Goal: Find specific page/section: Find specific page/section

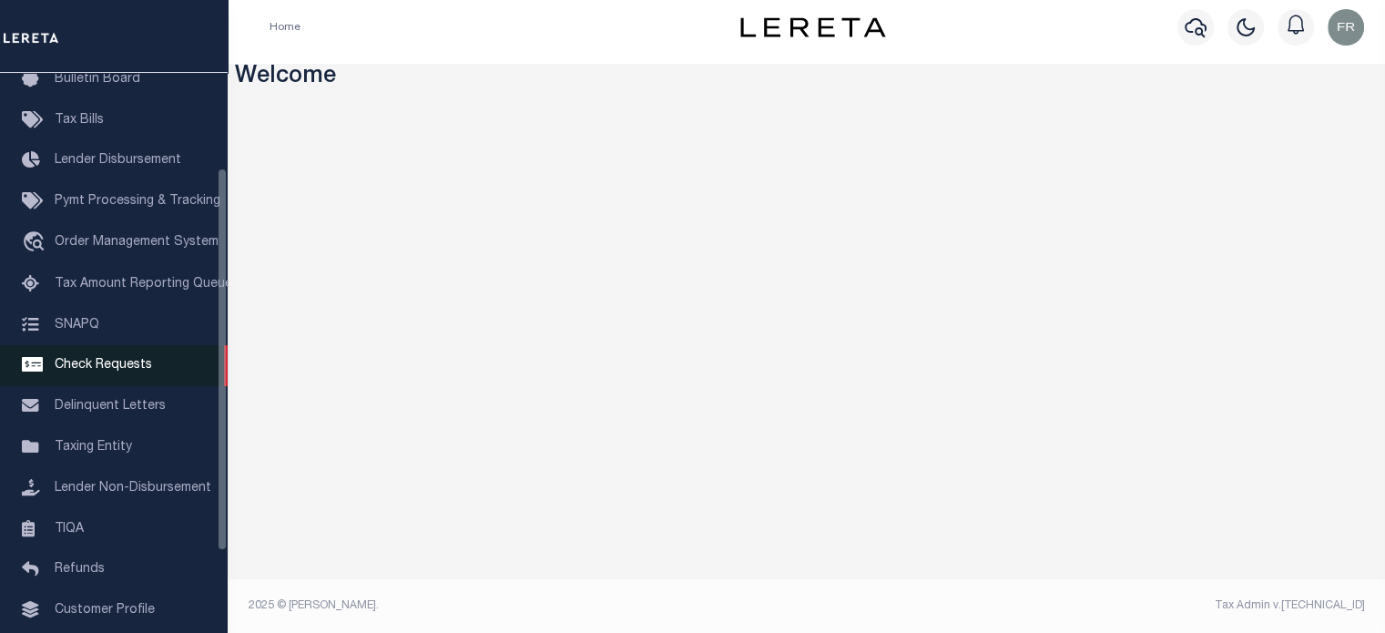
scroll to position [132, 0]
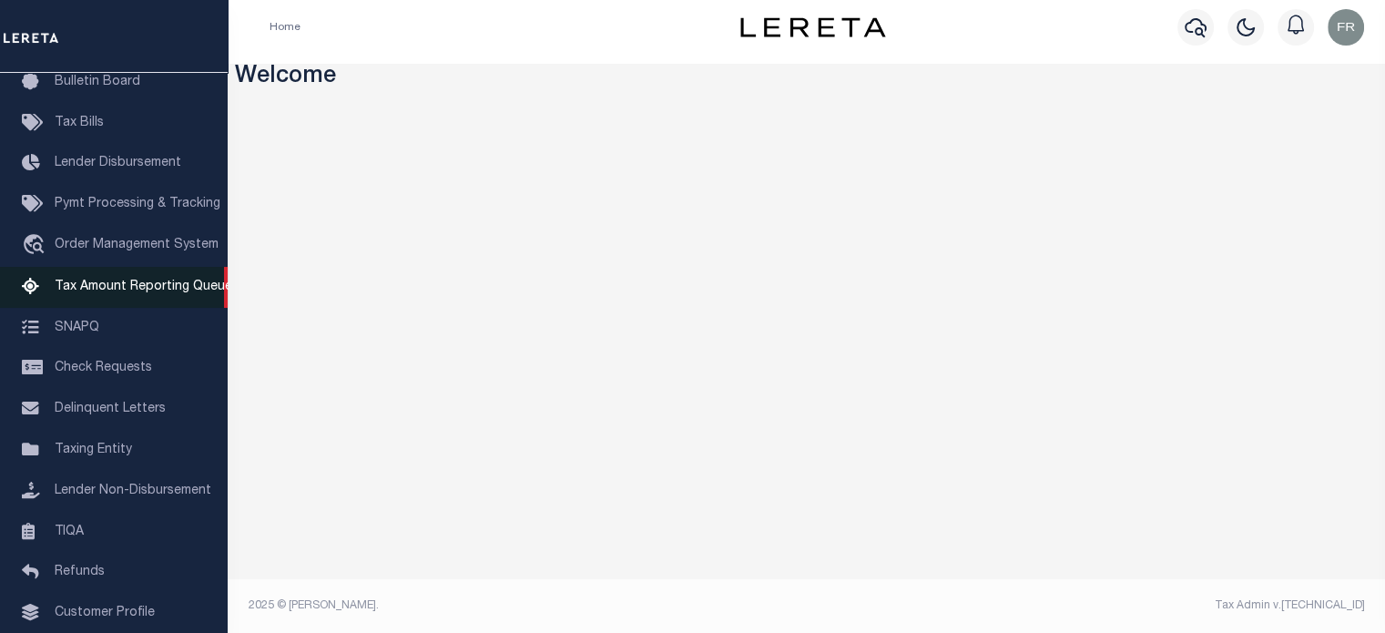
click at [91, 293] on span "Tax Amount Reporting Queue" at bounding box center [144, 287] width 178 height 13
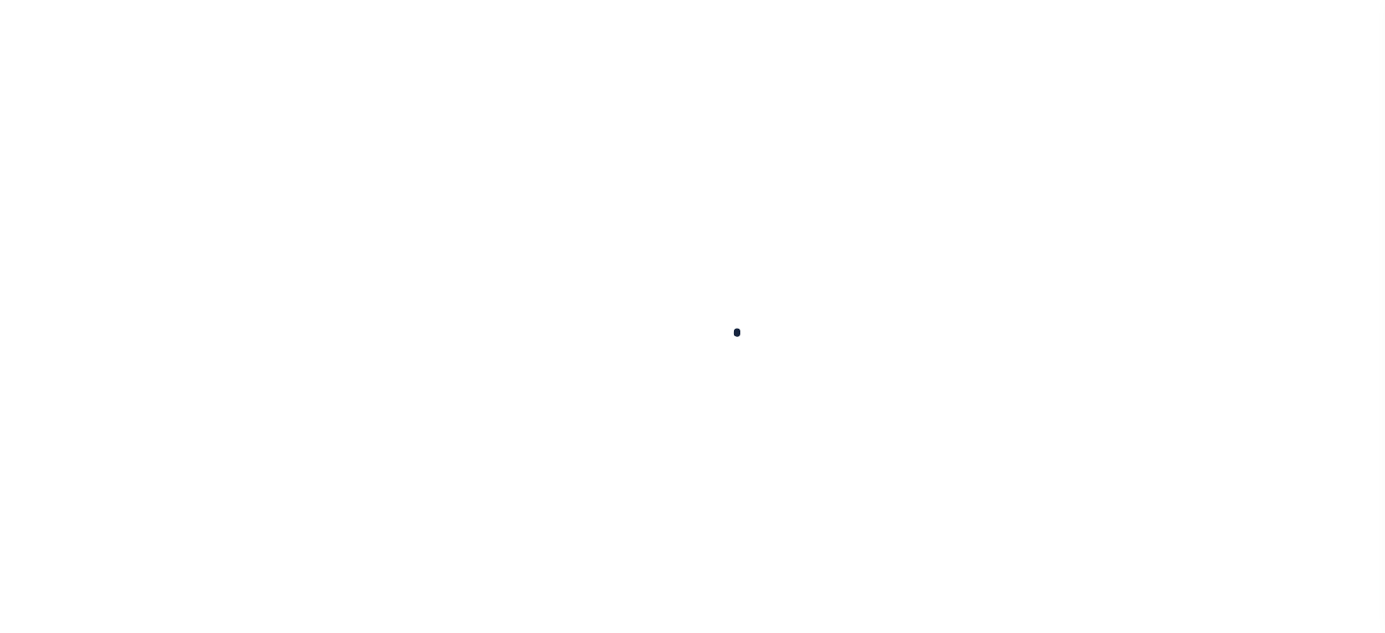
select select
select select "100"
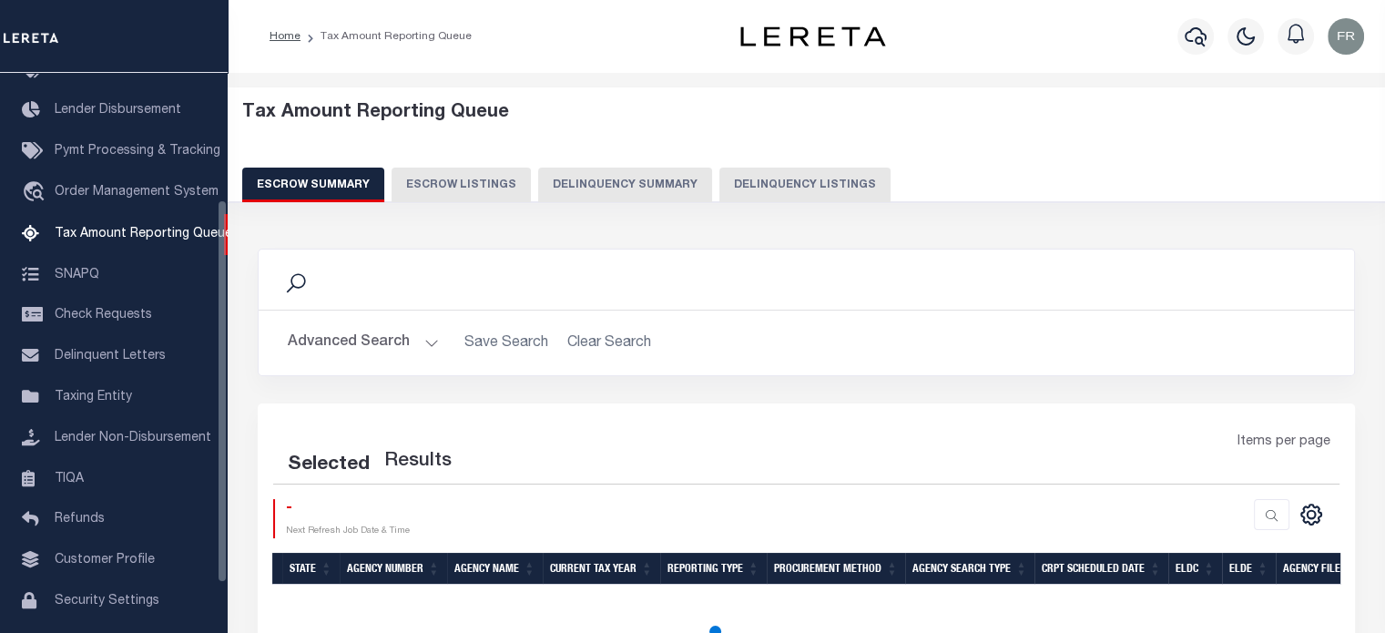
scroll to position [186, 0]
click at [415, 339] on button "Advanced Search" at bounding box center [363, 343] width 151 height 36
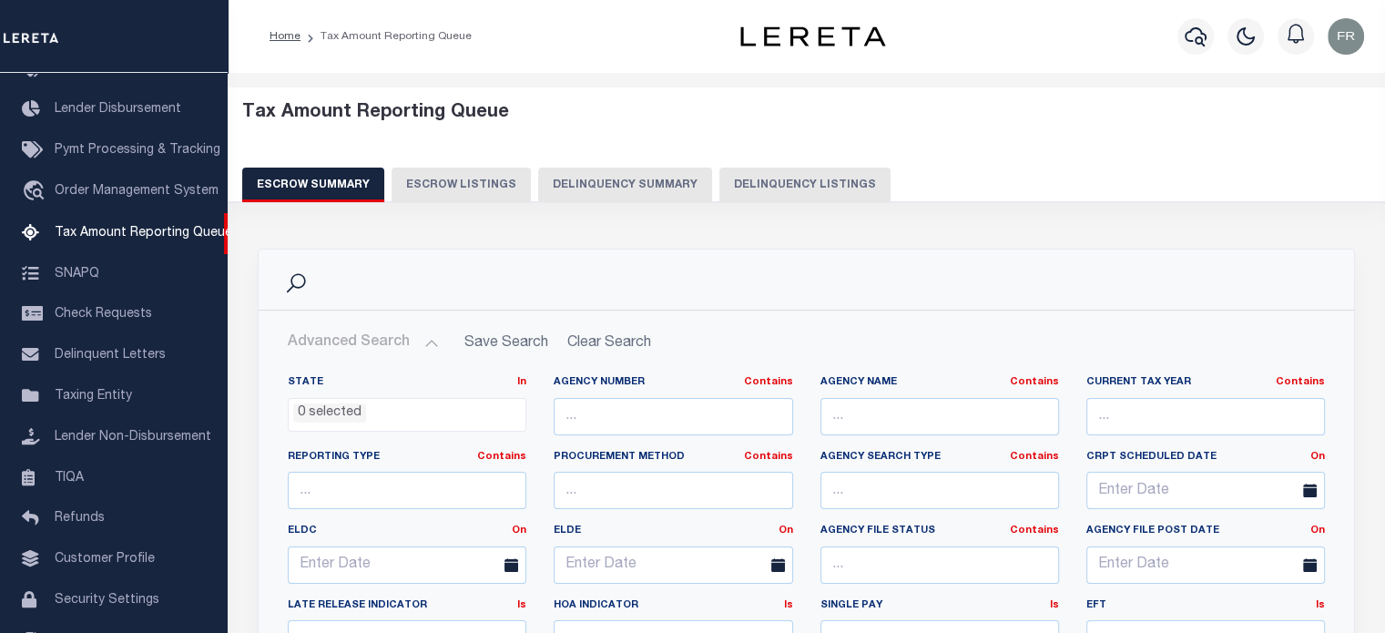
select select "100"
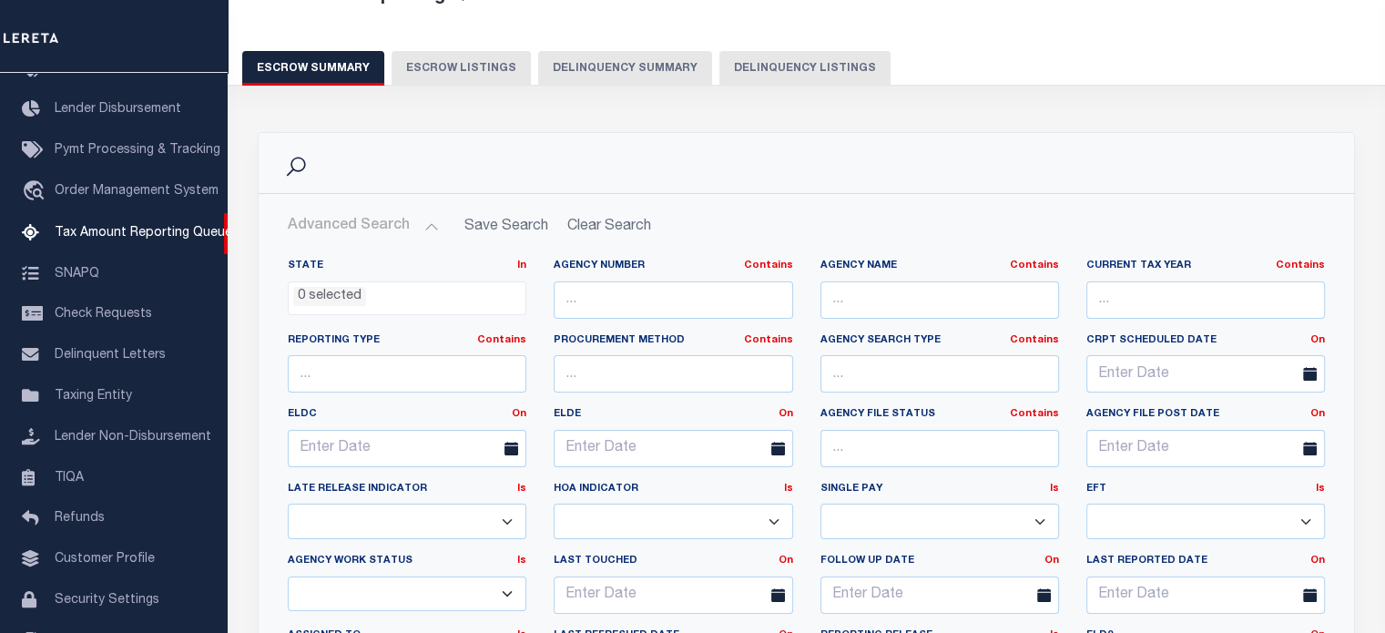
click at [823, 407] on label "Agency File Status Contains Contains Is" at bounding box center [940, 414] width 239 height 15
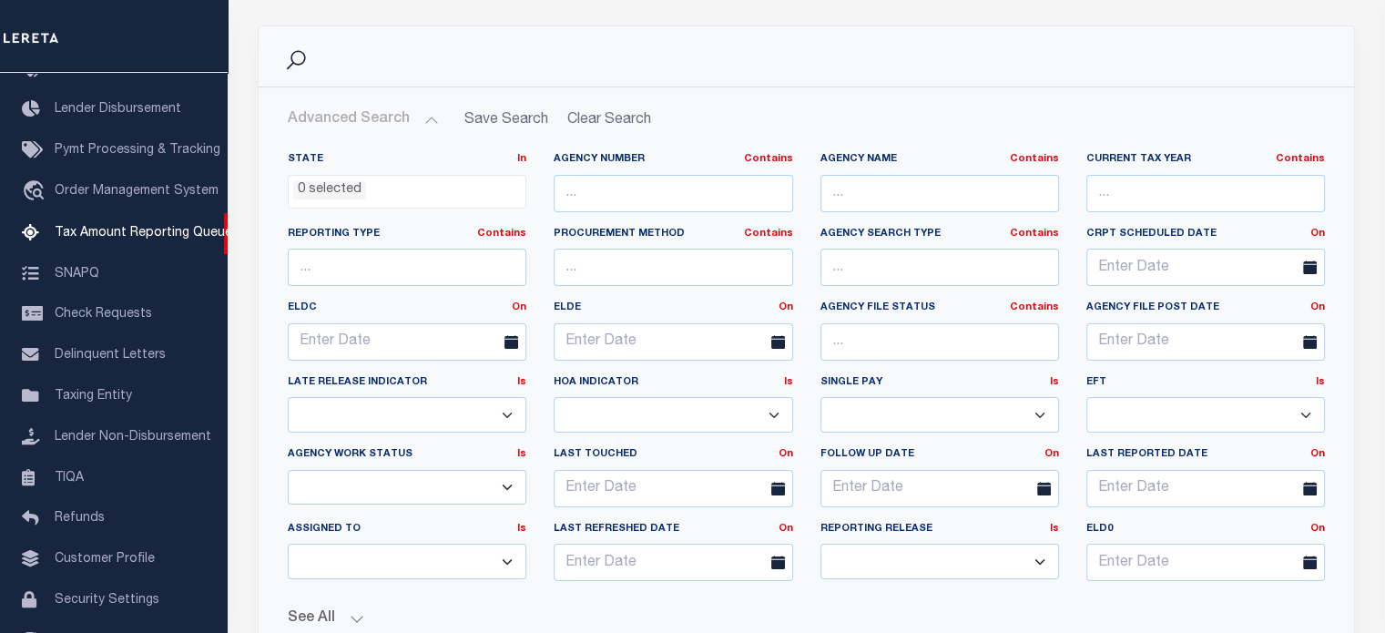
scroll to position [222, 0]
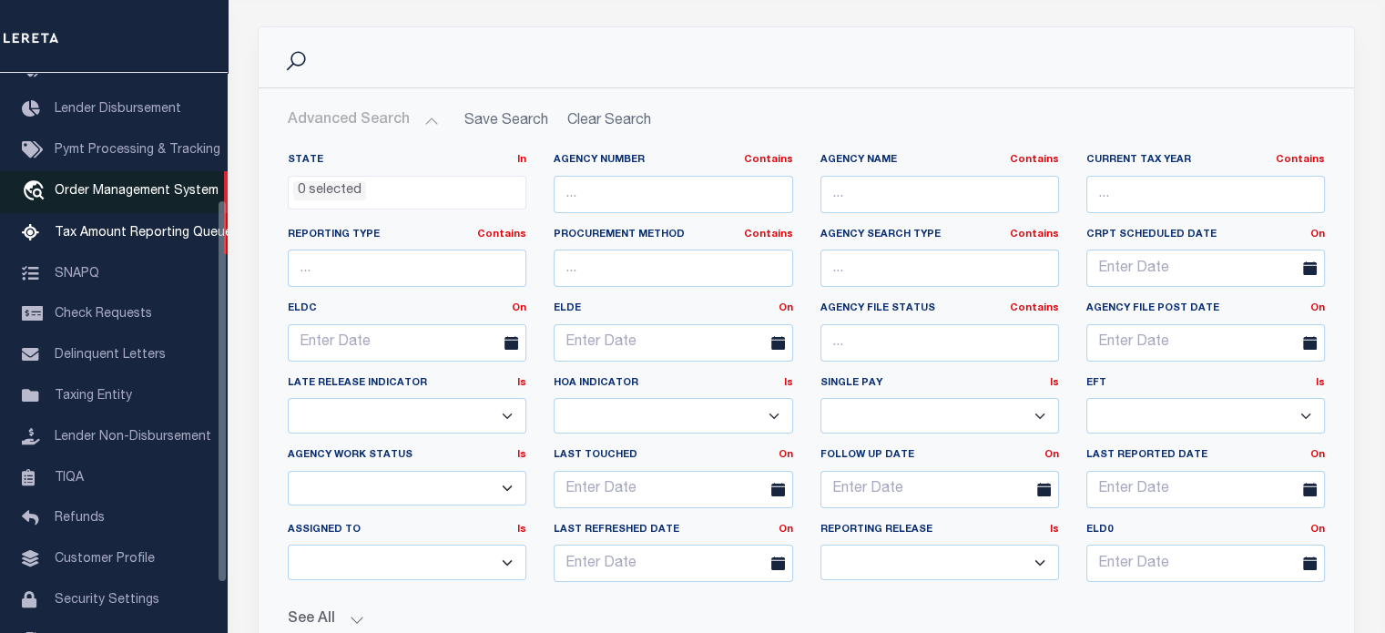
click at [129, 198] on span "Order Management System" at bounding box center [137, 191] width 164 height 13
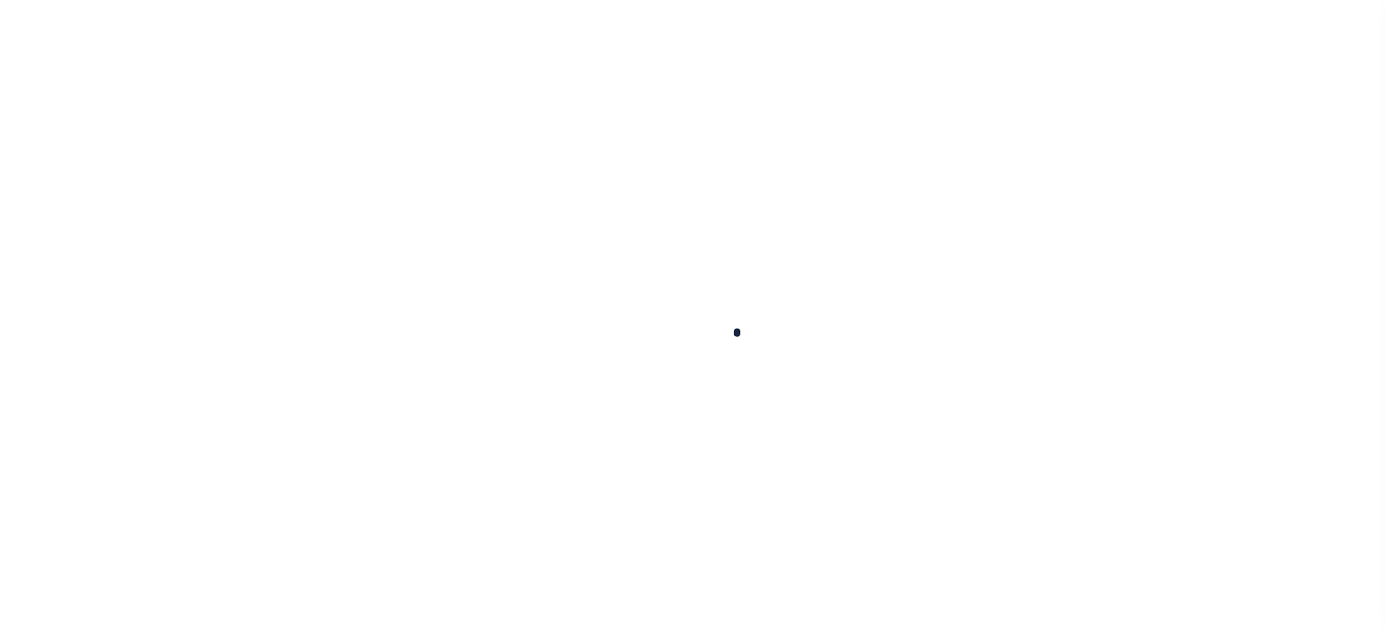
scroll to position [134, 0]
select select "200"
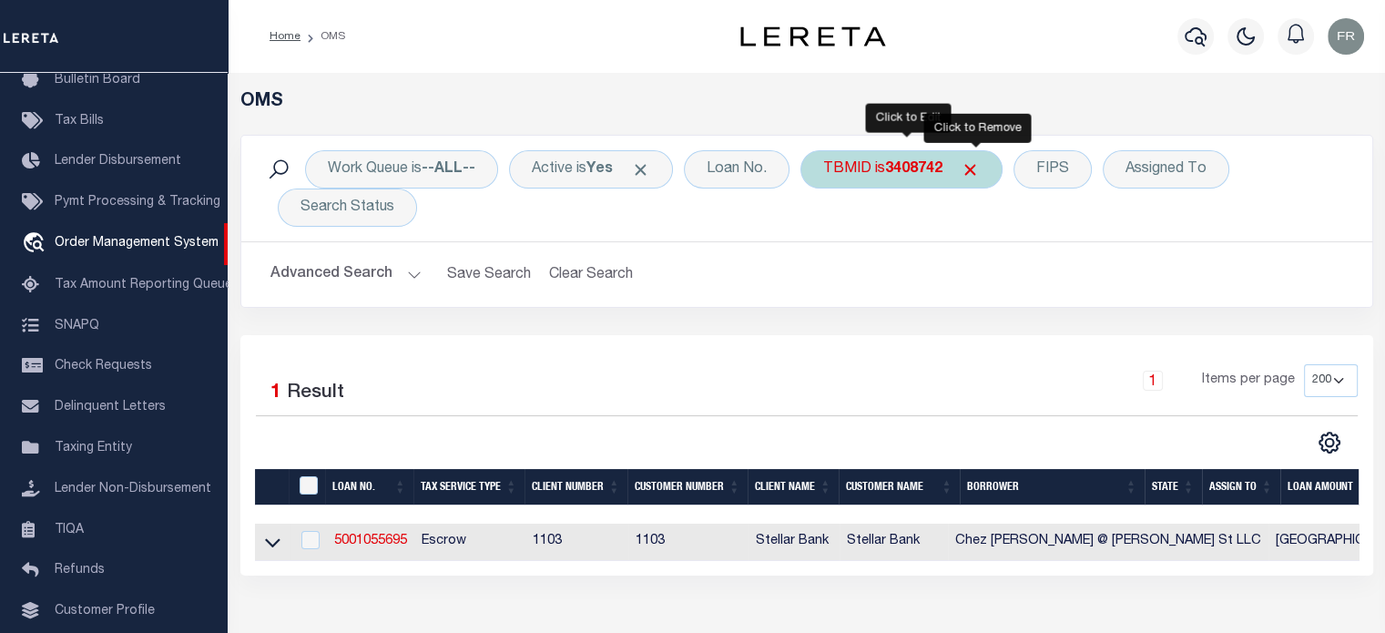
click at [973, 171] on span "Click to Remove" at bounding box center [970, 169] width 19 height 19
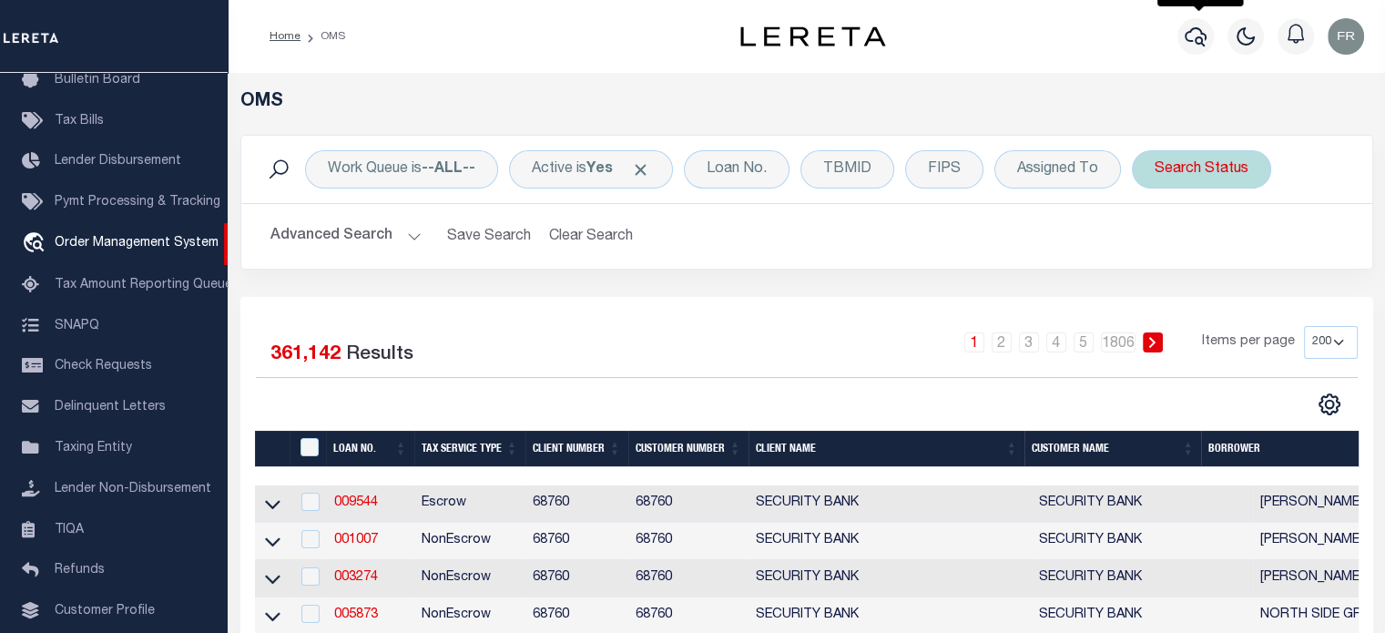
click at [1201, 175] on div "Search Status" at bounding box center [1201, 169] width 139 height 38
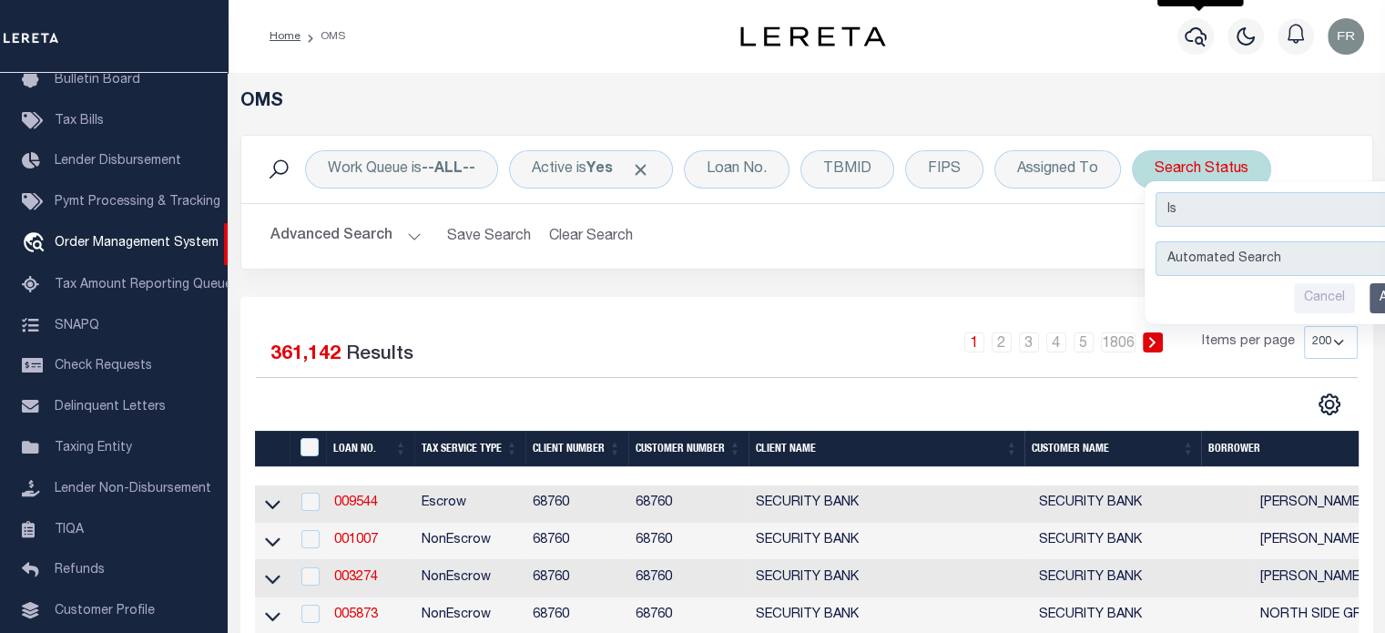
click at [1189, 261] on select "Automated Search Bad Parcel Complete Duplicate Parcel High Dollar Reporting In …" at bounding box center [1290, 258] width 268 height 35
click at [1156, 241] on select "Automated Search Bad Parcel Complete Duplicate Parcel High Dollar Reporting In …" at bounding box center [1290, 258] width 268 height 35
click at [1200, 269] on select "Automated Search Bad Parcel Complete Duplicate Parcel High Dollar Reporting In …" at bounding box center [1290, 258] width 268 height 35
select select "NP"
click at [1156, 241] on select "Automated Search Bad Parcel Complete Duplicate Parcel High Dollar Reporting In …" at bounding box center [1290, 258] width 268 height 35
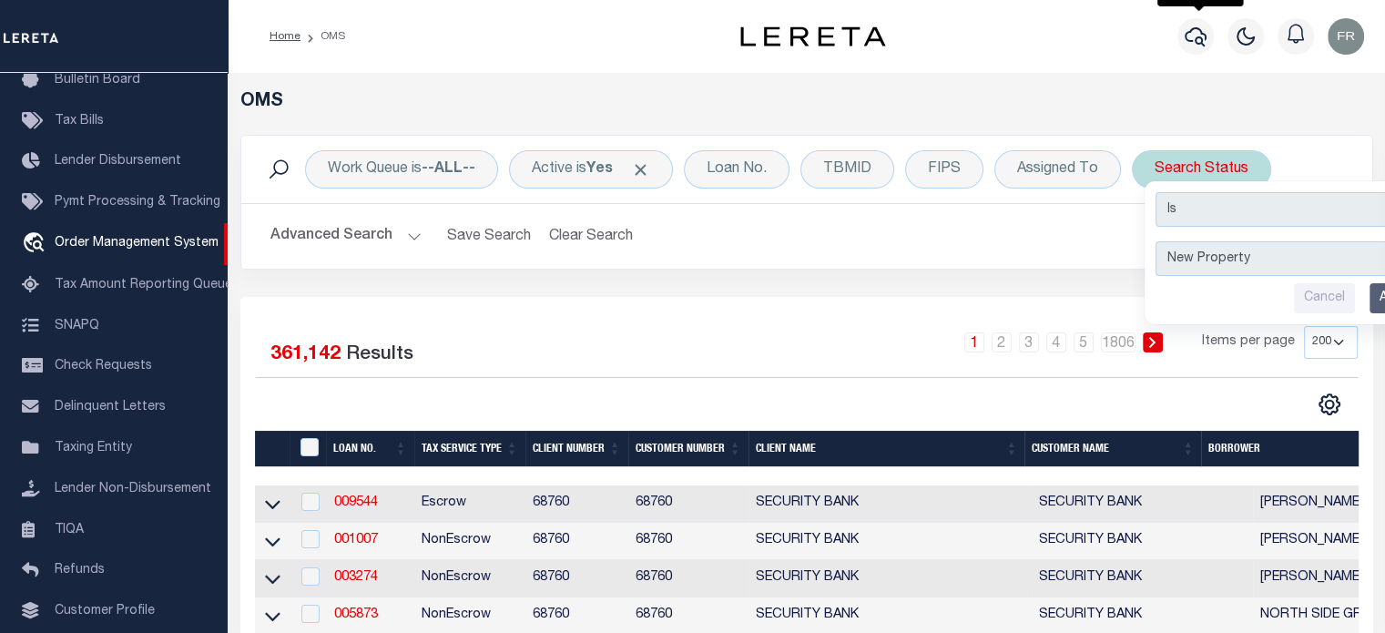
click at [1376, 298] on input "Apply" at bounding box center [1397, 298] width 54 height 30
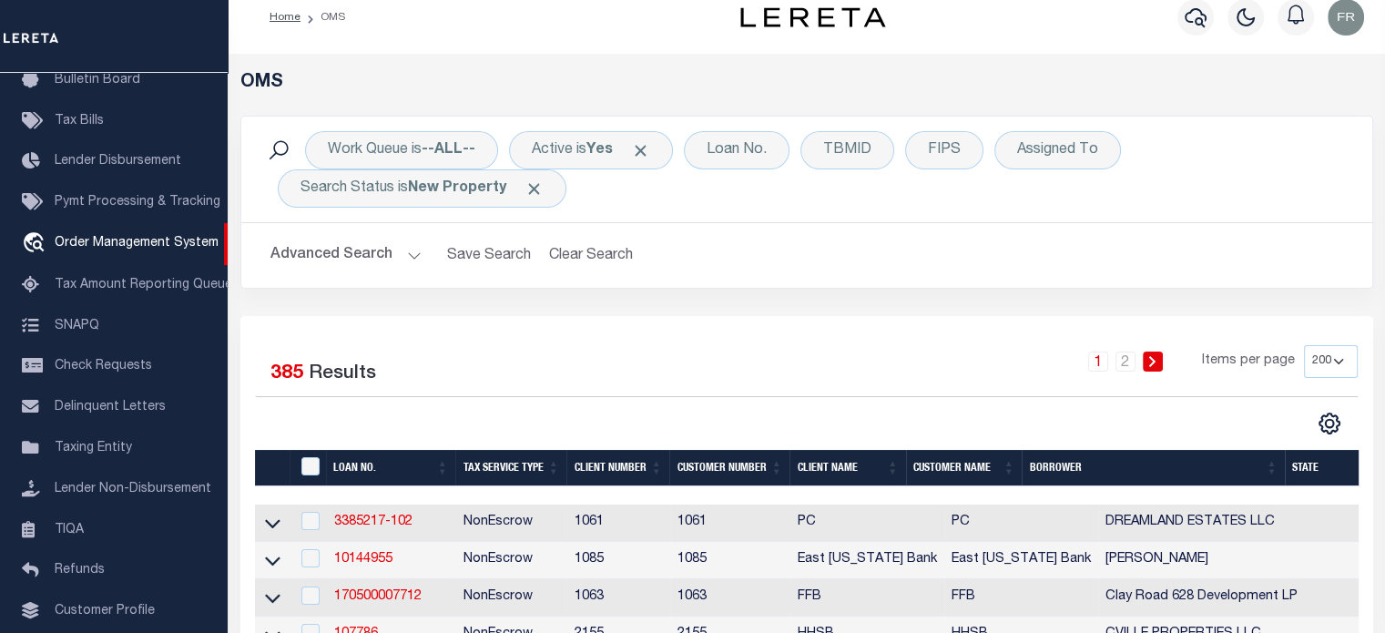
scroll to position [25, 0]
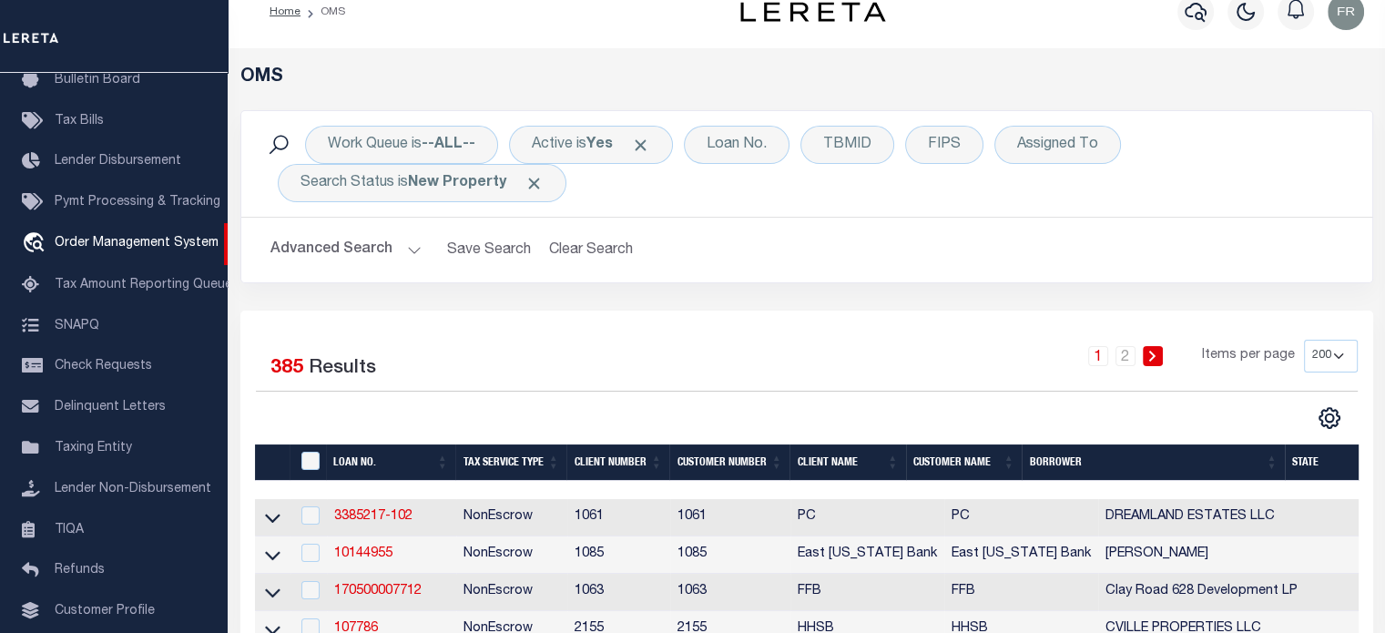
click at [738, 283] on div "Work Queue is --ALL-- Active is Yes Loan No. TBMID FIPS Assigned To Search Stat…" at bounding box center [806, 196] width 1133 height 173
